Goal: Information Seeking & Learning: Learn about a topic

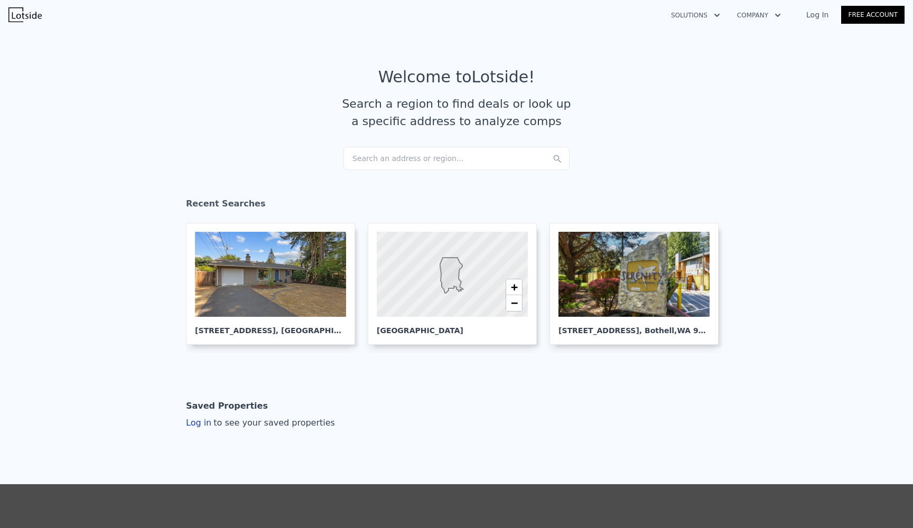
click at [395, 157] on div "Search an address or region..." at bounding box center [456, 158] width 226 height 23
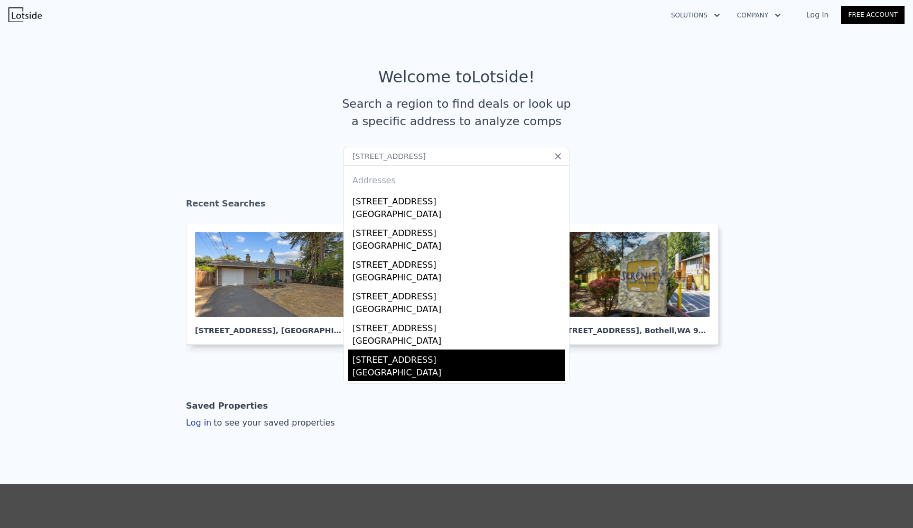
click at [422, 357] on div "[STREET_ADDRESS]" at bounding box center [458, 358] width 212 height 17
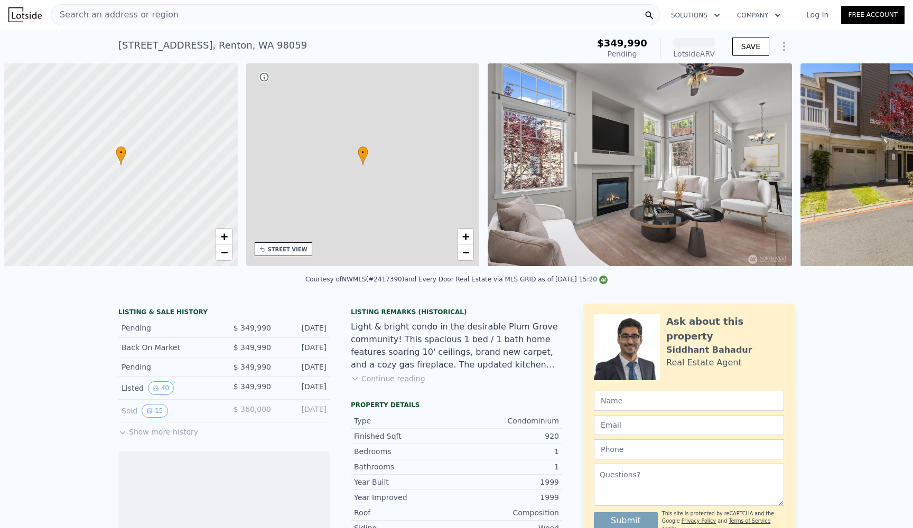
scroll to position [0, 4]
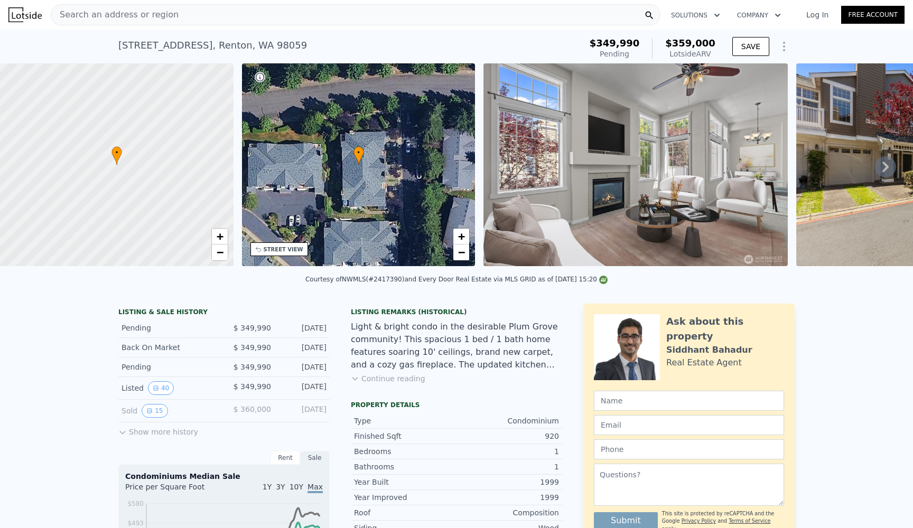
click at [328, 344] on div "Back On Market $ 349,990 [DATE]" at bounding box center [223, 348] width 211 height 20
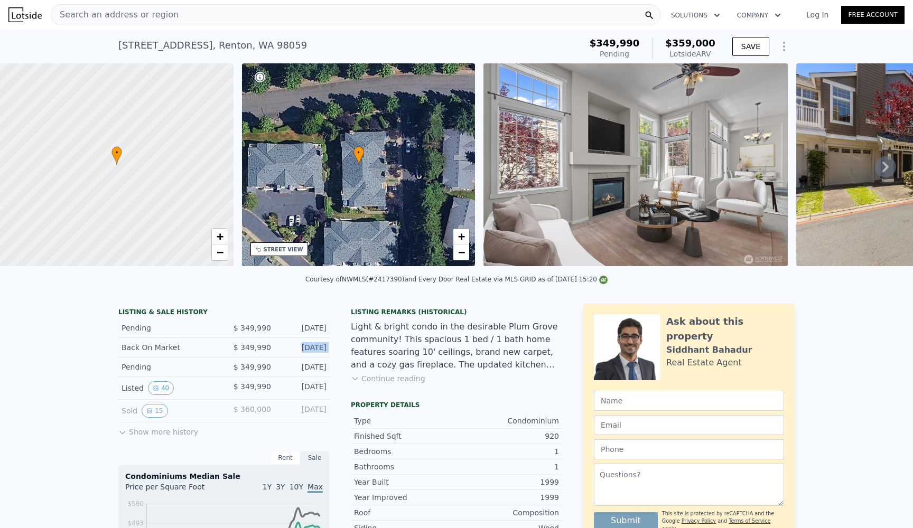
click at [328, 355] on div "Back On Market $ 349,990 [DATE]" at bounding box center [223, 348] width 211 height 20
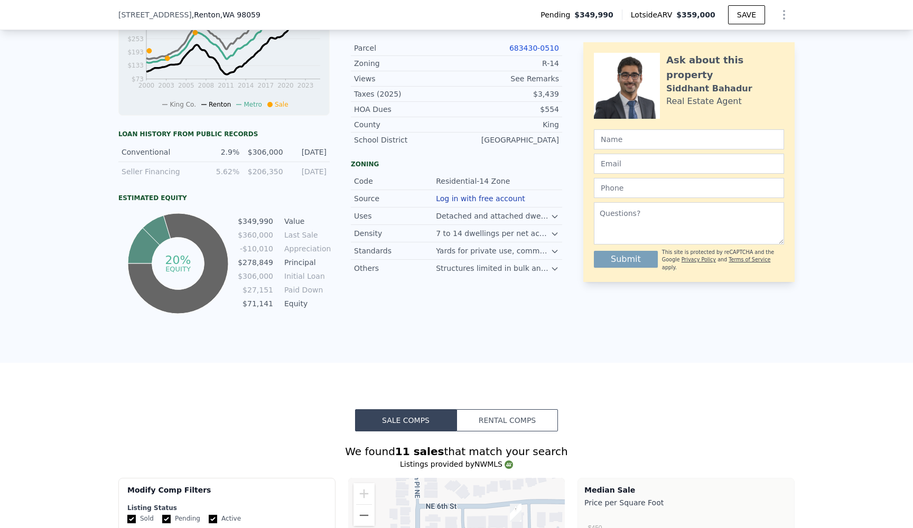
scroll to position [360, 0]
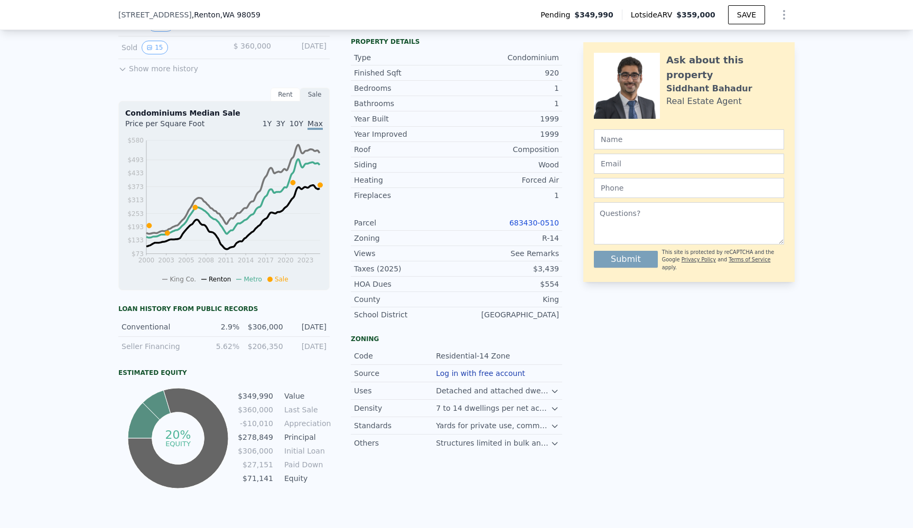
click at [296, 377] on div "Estimated Equity 20% equity $349,990 Value $360,000 Last Sale -$10,010 Apprecia…" at bounding box center [223, 430] width 211 height 123
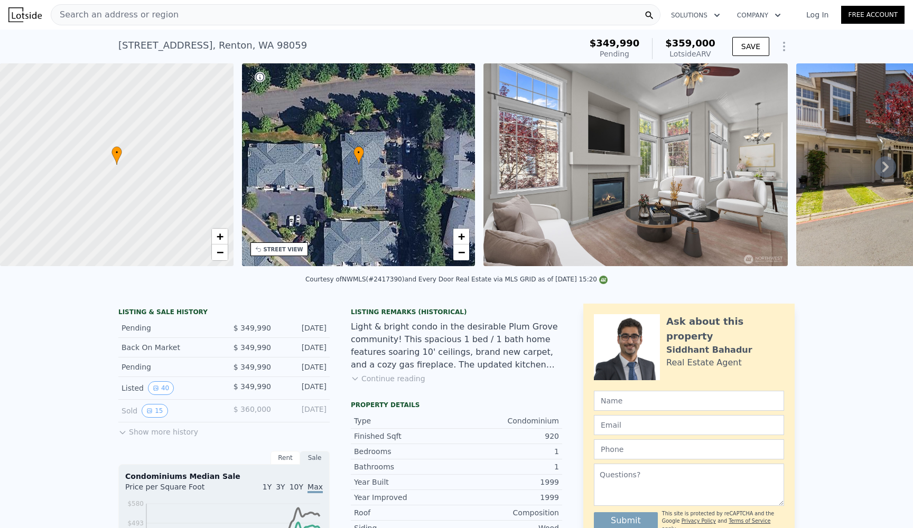
scroll to position [0, 0]
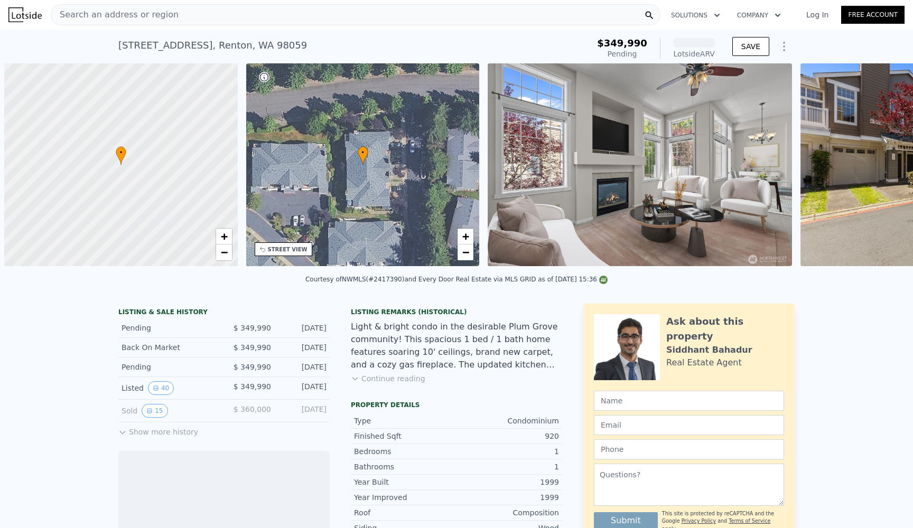
scroll to position [0, 4]
